Goal: Task Accomplishment & Management: Complete application form

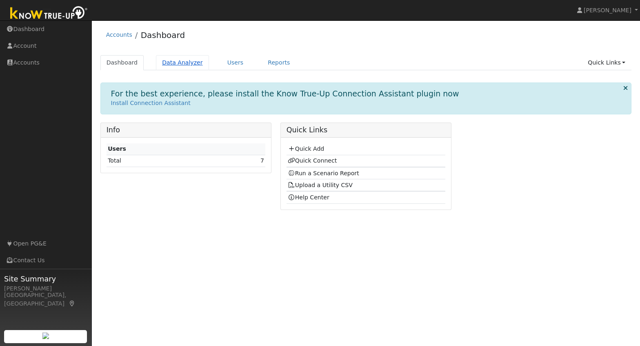
click at [182, 62] on link "Data Analyzer" at bounding box center [182, 62] width 53 height 15
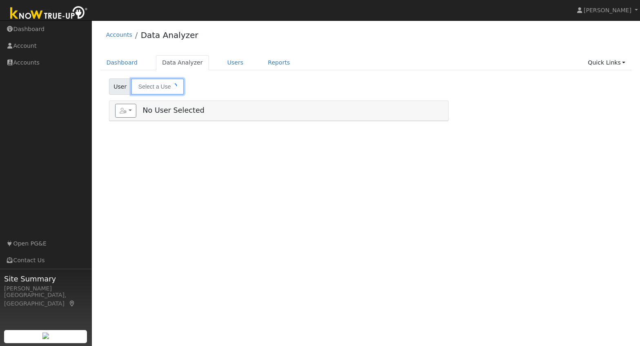
type input "[PERSON_NAME]"
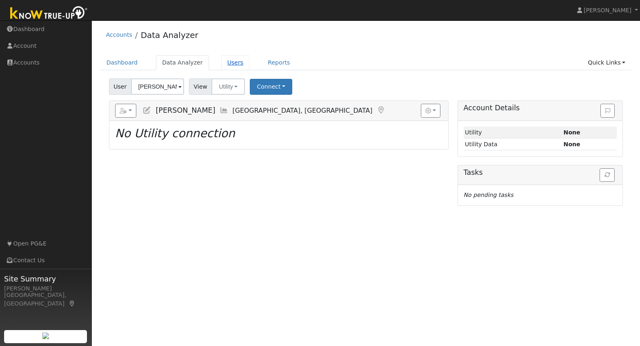
click at [230, 62] on link "Users" at bounding box center [235, 62] width 29 height 15
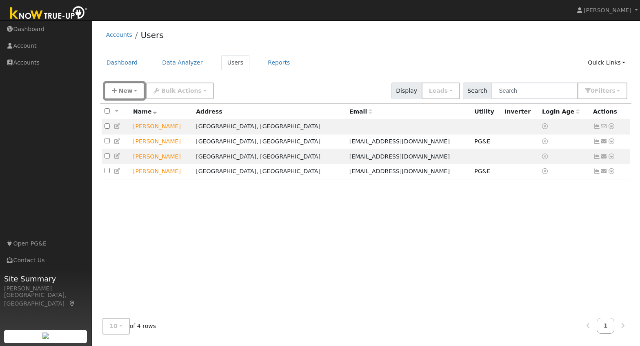
click at [116, 92] on icon "button" at bounding box center [114, 91] width 5 height 6
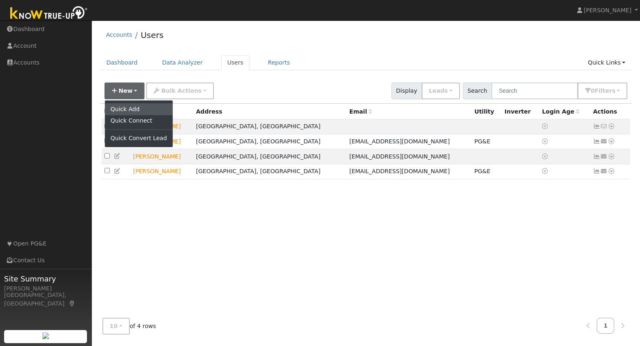
click at [138, 108] on link "Quick Add" at bounding box center [139, 108] width 68 height 11
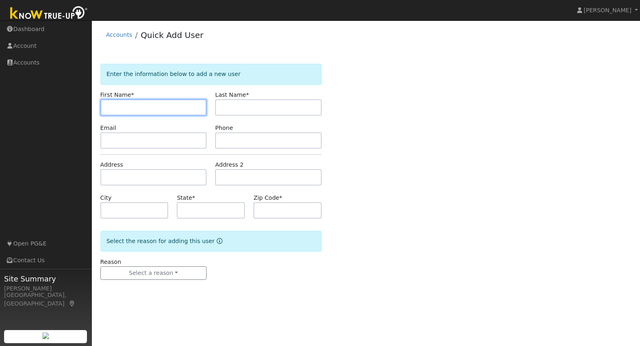
click at [133, 109] on input "text" at bounding box center [153, 107] width 107 height 16
type input "Taimour"
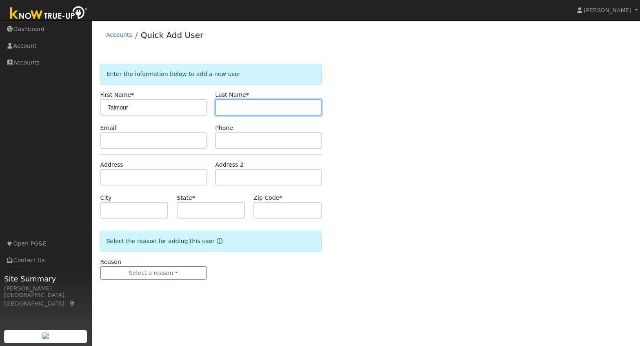
click at [224, 102] on input "text" at bounding box center [268, 107] width 107 height 16
type input "Wehbe"
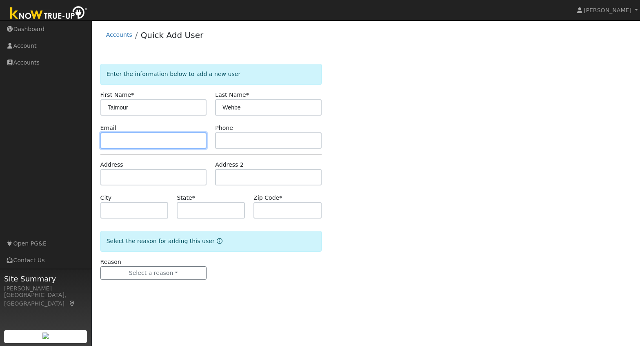
click at [136, 140] on input "text" at bounding box center [153, 140] width 107 height 16
click at [152, 140] on input "taimourwehbe@lve.com" at bounding box center [153, 140] width 107 height 16
type input "taimourwehbe@live.com"
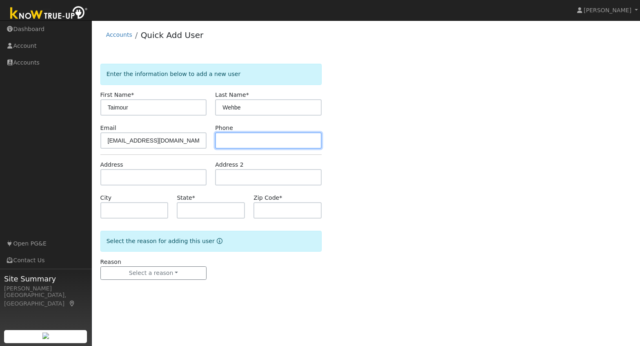
click at [287, 138] on input "text" at bounding box center [268, 140] width 107 height 16
type input "2"
type input "2512198908"
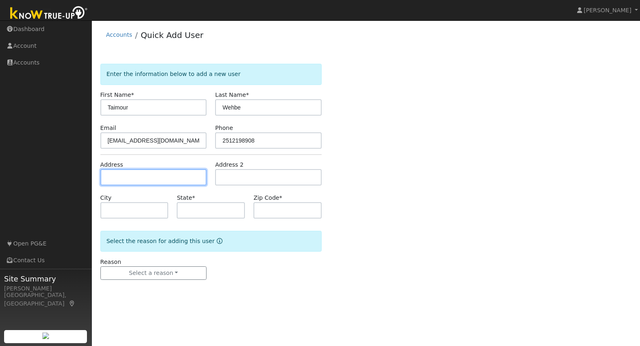
click at [114, 180] on input "text" at bounding box center [153, 177] width 107 height 16
type input "154 Carmel Way"
type input "Tracy"
type input "CA"
type input "95376"
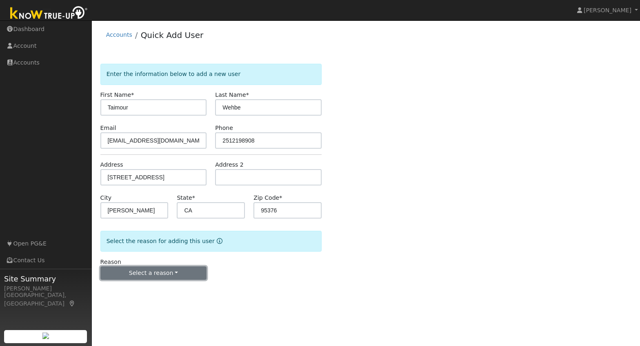
click at [154, 270] on button "Select a reason" at bounding box center [153, 273] width 107 height 14
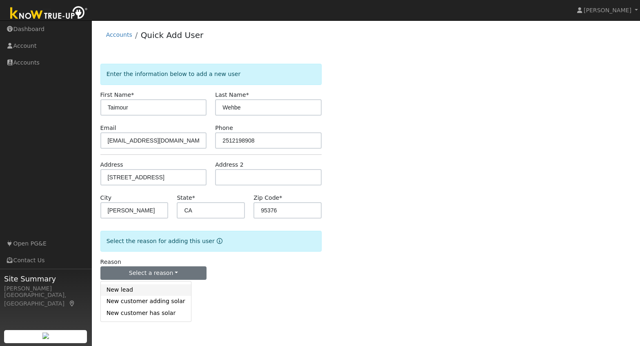
click at [125, 292] on link "New lead" at bounding box center [146, 289] width 90 height 11
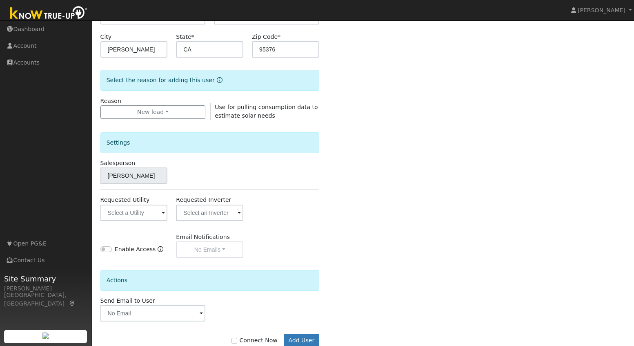
scroll to position [165, 0]
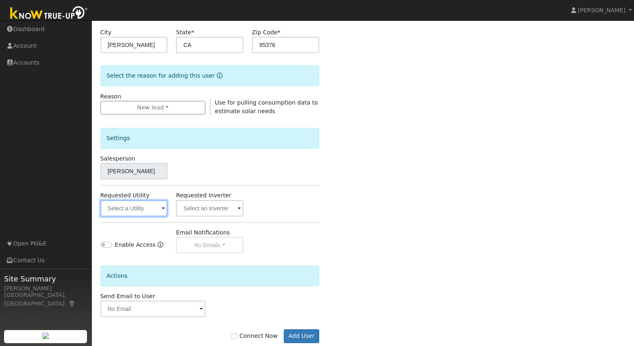
click at [159, 209] on input "text" at bounding box center [133, 208] width 67 height 16
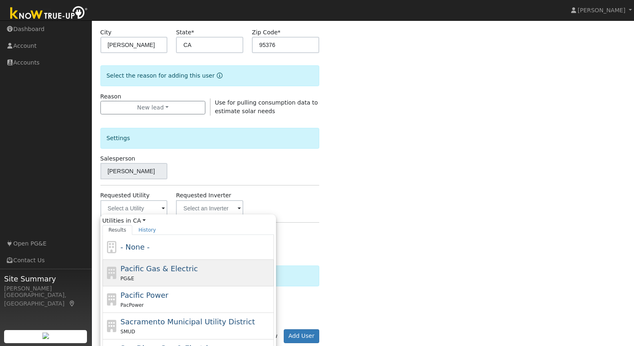
click at [159, 273] on span "Pacific Gas & Electric" at bounding box center [158, 268] width 77 height 9
type input "Pacific Gas & Electric"
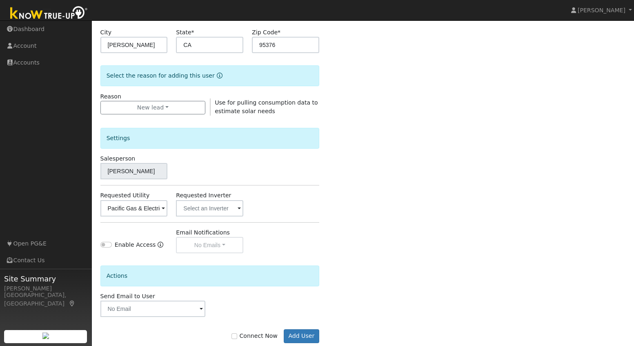
click at [231, 216] on div "Settings Salesperson Anthony Moser Requested Utility Pacific Gas & Electric Req…" at bounding box center [209, 185] width 219 height 138
click at [165, 207] on span at bounding box center [163, 208] width 3 height 9
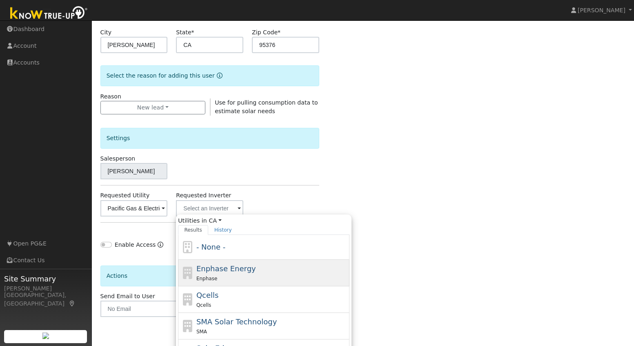
click at [224, 277] on div "Enphase" at bounding box center [272, 278] width 152 height 9
type input "Enphase Energy"
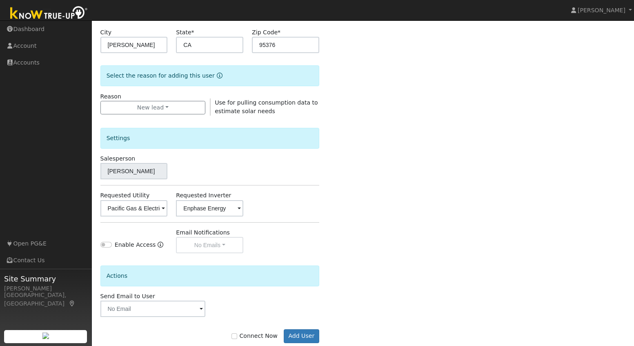
scroll to position [183, 0]
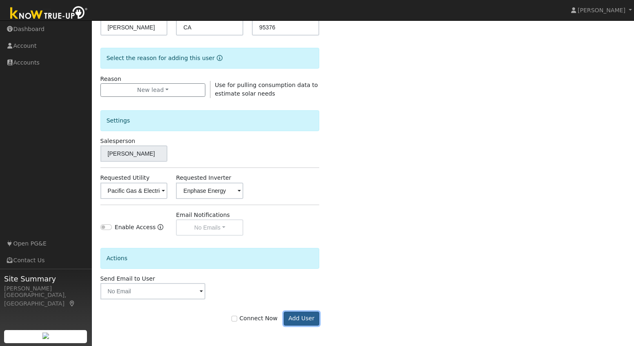
click at [309, 321] on button "Add User" at bounding box center [302, 319] width 36 height 14
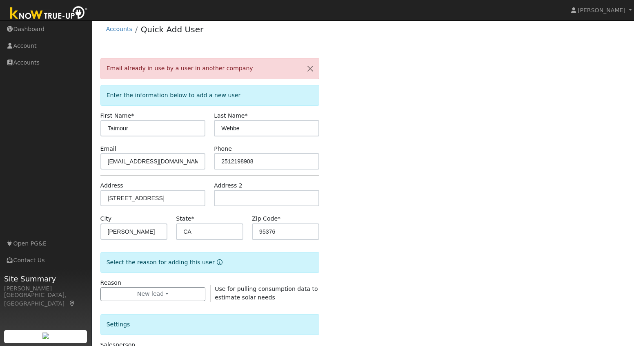
scroll to position [0, 0]
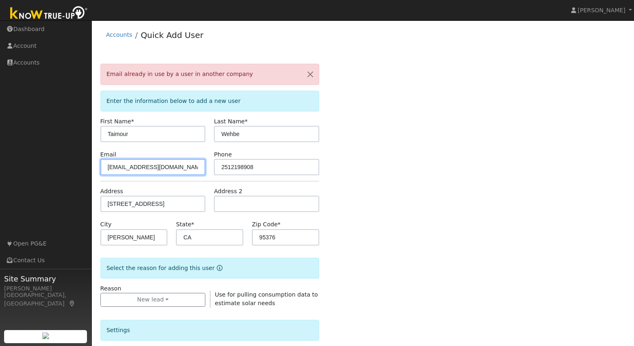
click at [170, 169] on input "taimourwehbe@live.com" at bounding box center [152, 167] width 105 height 16
type input "t"
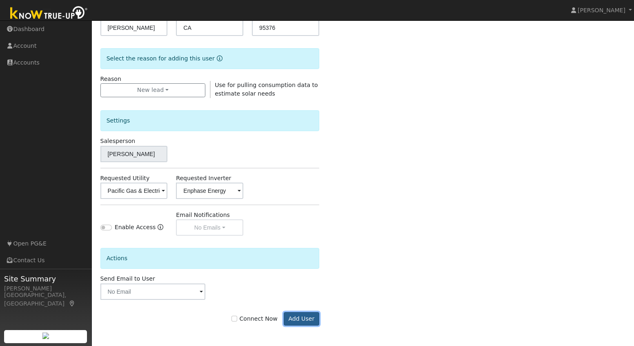
click at [307, 323] on button "Add User" at bounding box center [302, 319] width 36 height 14
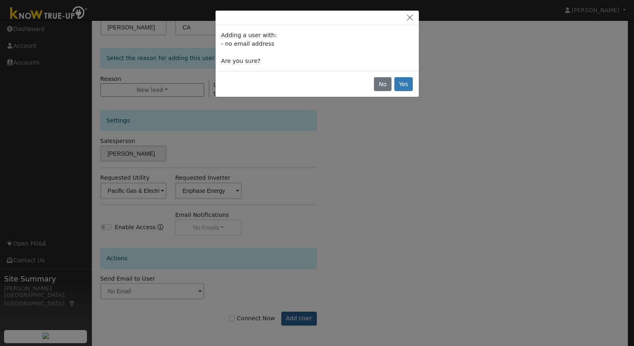
scroll to position [183, 0]
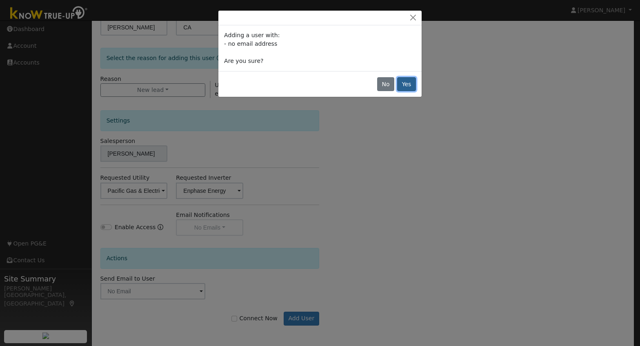
click at [408, 90] on button "Yes" at bounding box center [406, 84] width 19 height 14
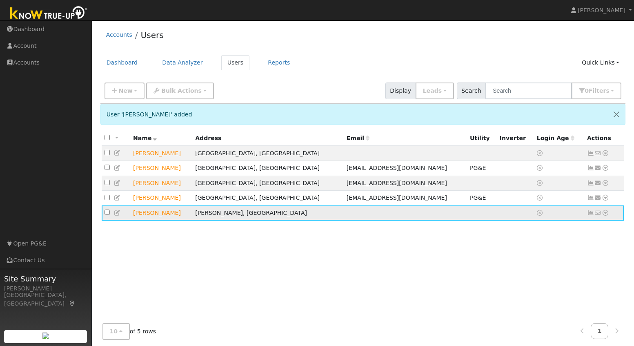
click at [192, 218] on td "[PERSON_NAME]" at bounding box center [161, 212] width 62 height 15
click at [192, 218] on td "Taimour Wehbe" at bounding box center [161, 212] width 62 height 15
click at [109, 215] on input "checkbox" at bounding box center [107, 211] width 5 height 5
checkbox input "true"
click at [497, 218] on td at bounding box center [515, 212] width 37 height 15
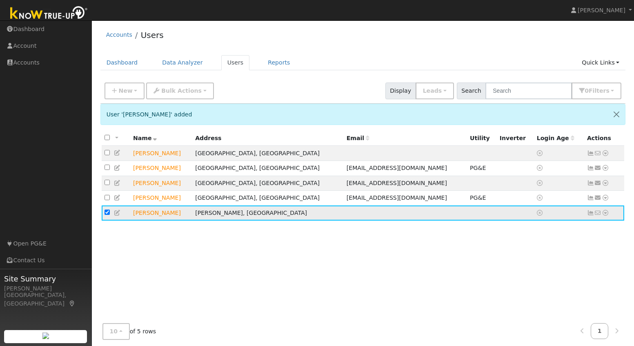
click at [497, 218] on td at bounding box center [515, 212] width 37 height 15
